Goal: Use online tool/utility: Utilize a website feature to perform a specific function

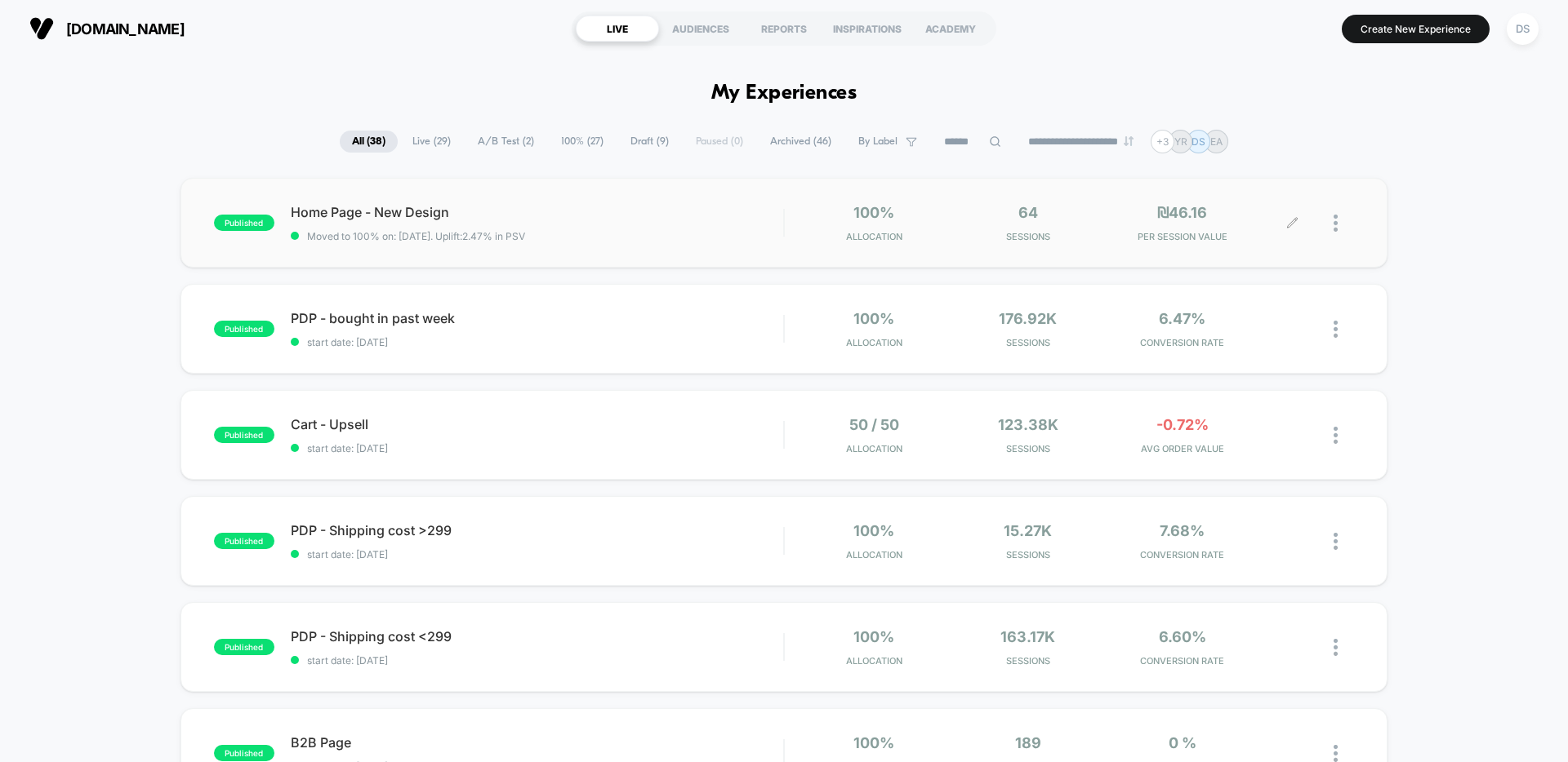
click at [1293, 221] on icon at bounding box center [1291, 222] width 9 height 9
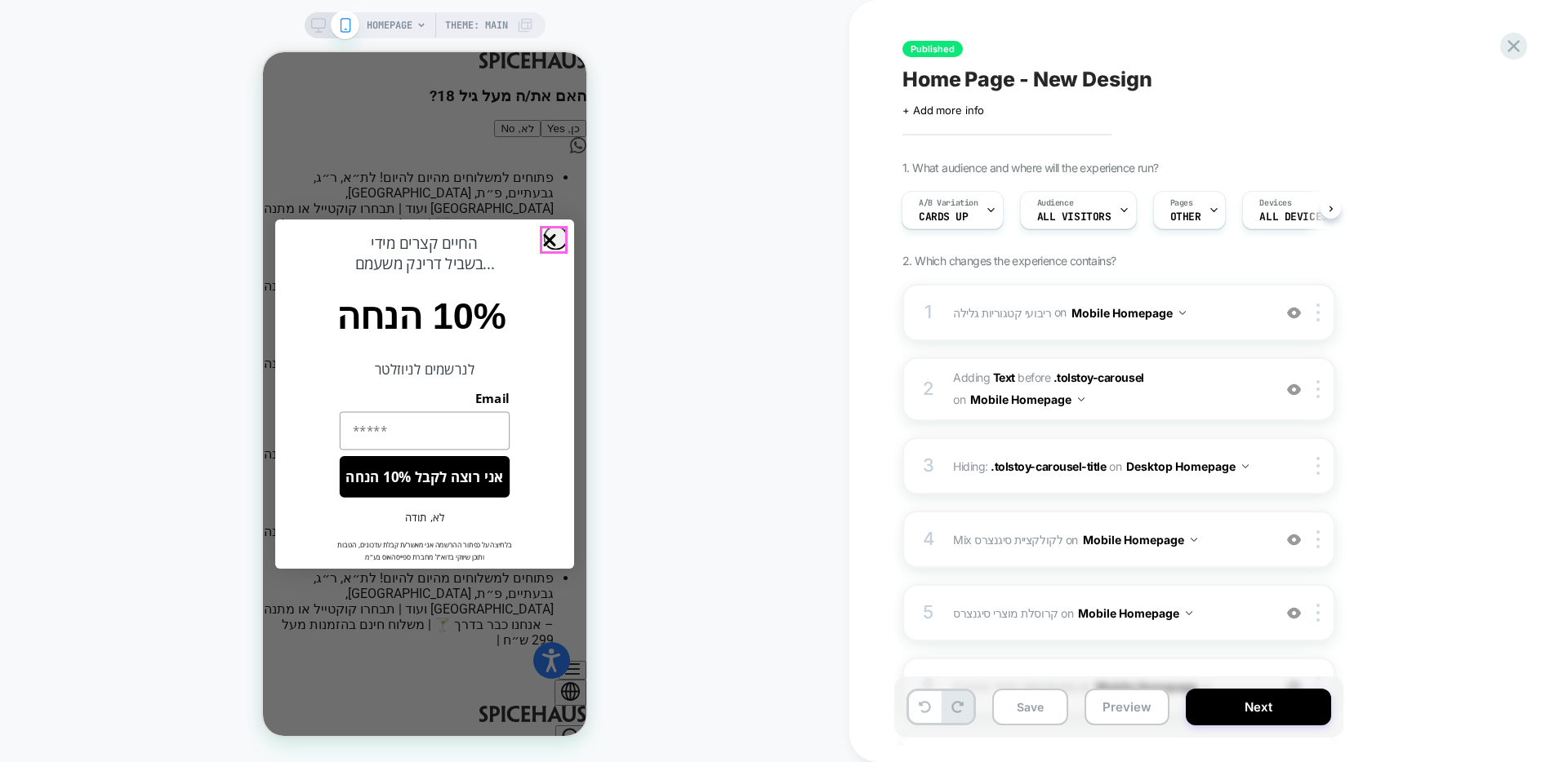
click at [548, 236] on circle "Close dialog" at bounding box center [549, 239] width 23 height 23
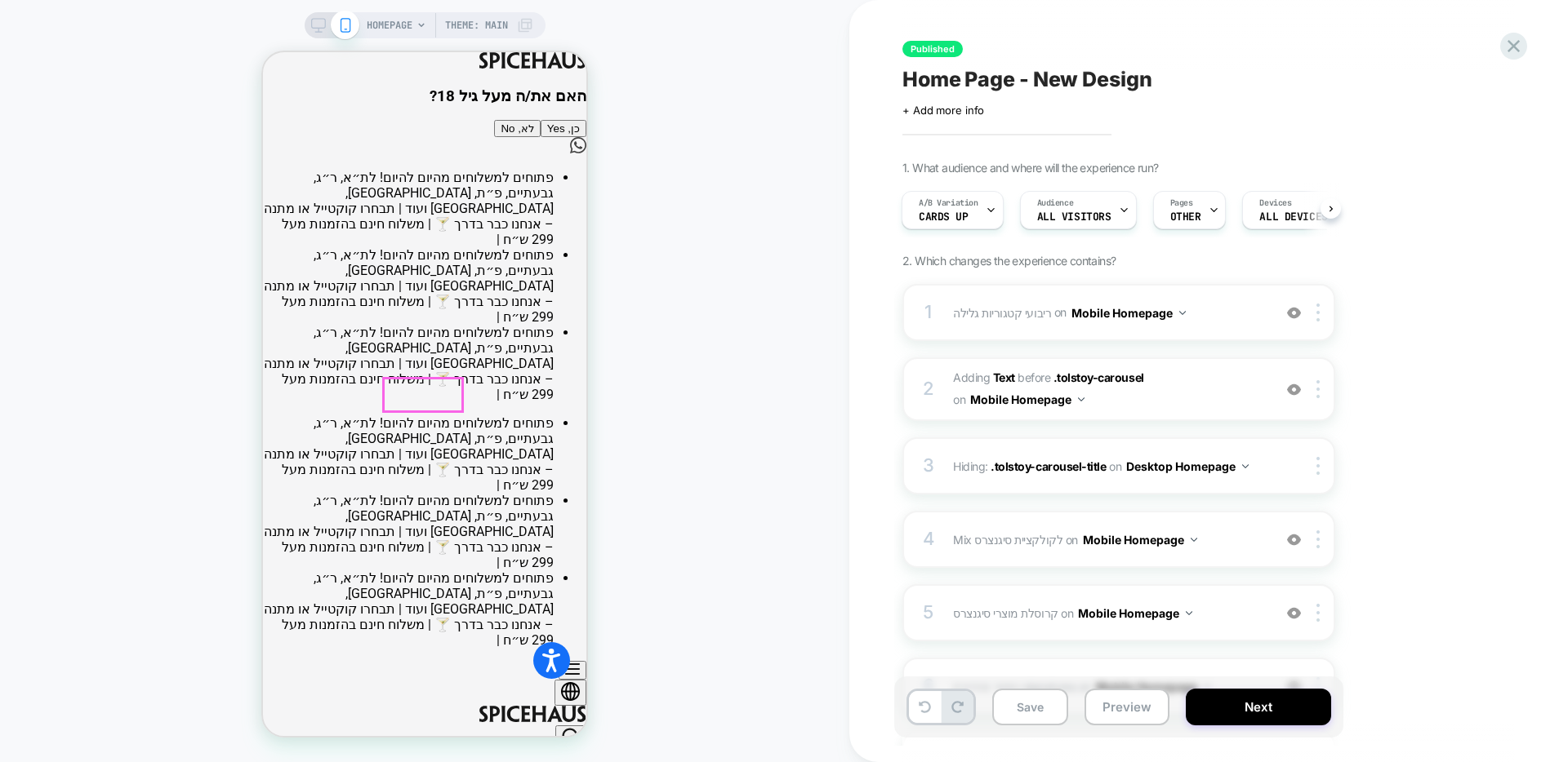
click at [541, 137] on button "כן, Yes" at bounding box center [563, 129] width 46 height 17
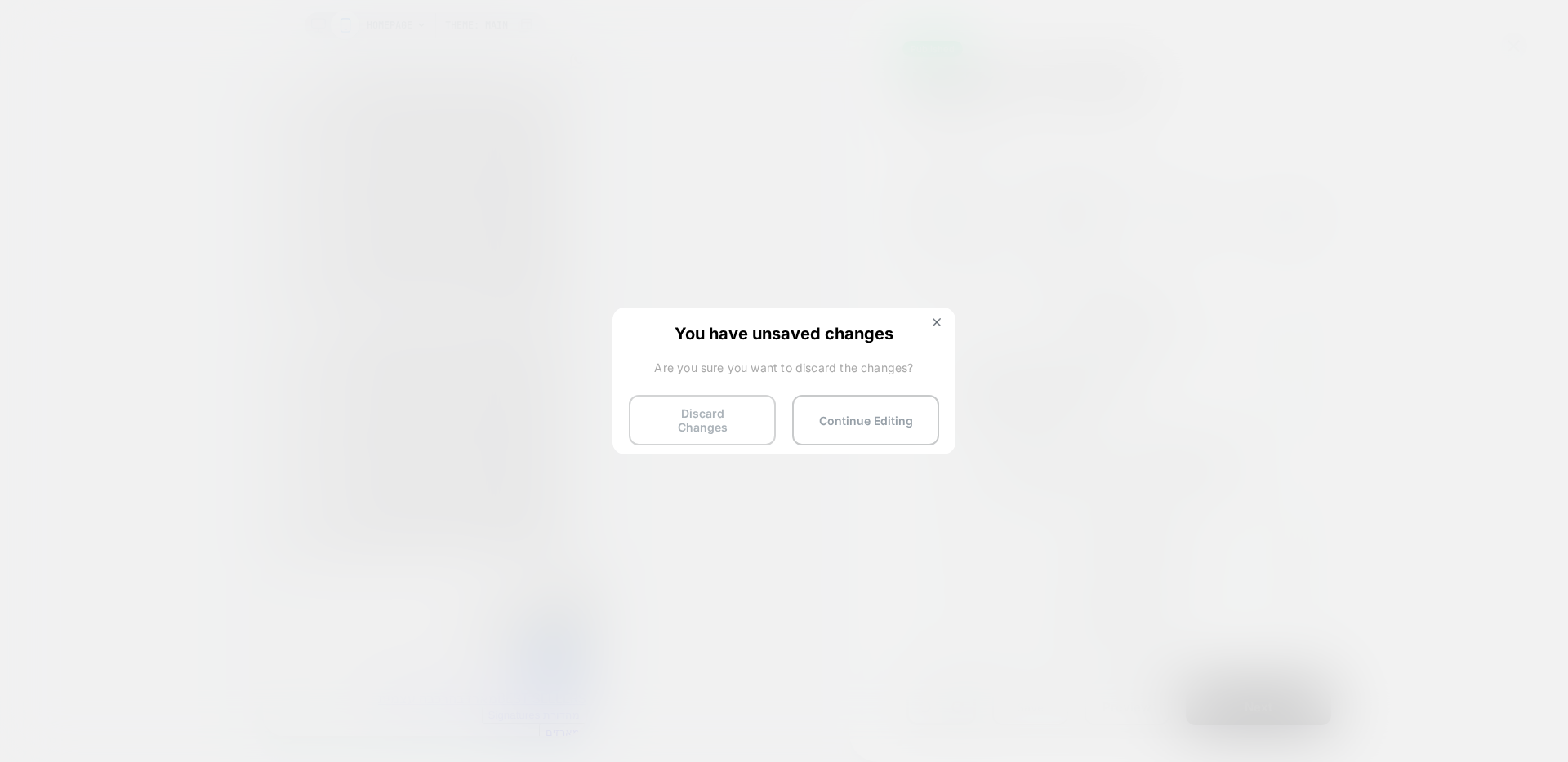
click at [724, 424] on button "Discard Changes" at bounding box center [702, 420] width 147 height 51
